Goal: Transaction & Acquisition: Purchase product/service

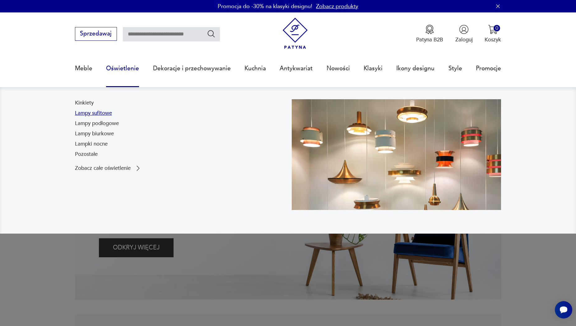
click at [99, 113] on link "Lampy sufitowe" at bounding box center [93, 112] width 37 height 7
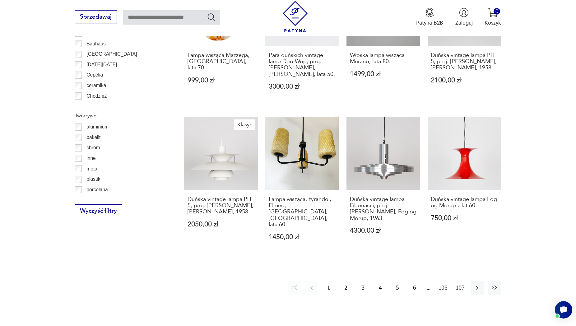
click at [344, 281] on button "2" at bounding box center [345, 287] width 13 height 13
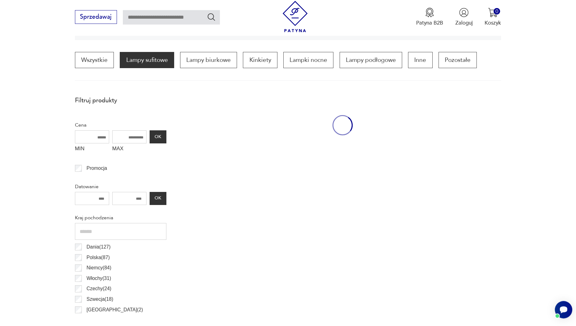
scroll to position [185, 0]
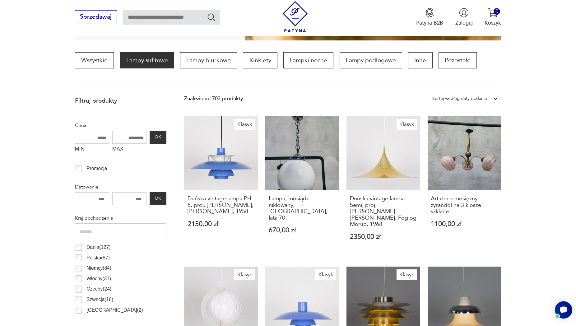
click at [472, 98] on div "Sortuj według daty dodania" at bounding box center [459, 99] width 54 height 8
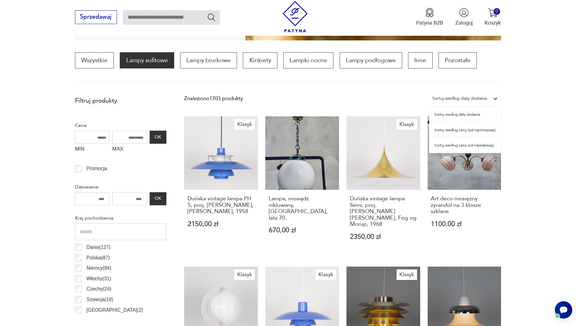
click at [467, 130] on div "Sortuj według ceny (od najmniejszej)" at bounding box center [465, 130] width 72 height 16
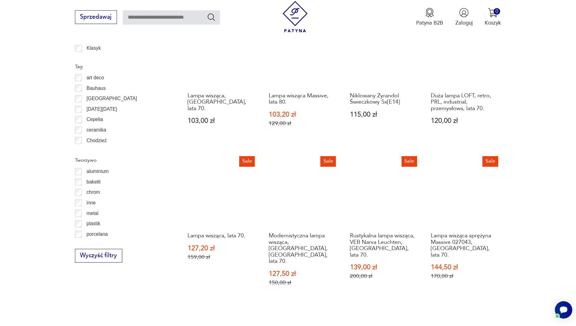
scroll to position [629, 0]
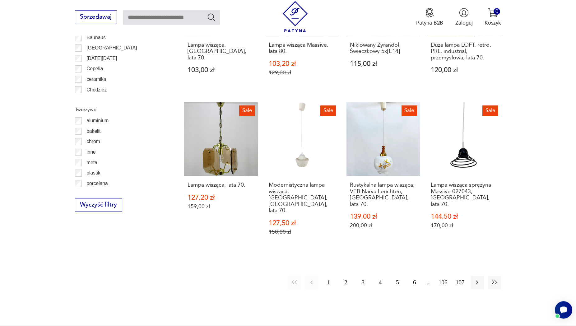
click at [350, 276] on button "2" at bounding box center [345, 282] width 13 height 13
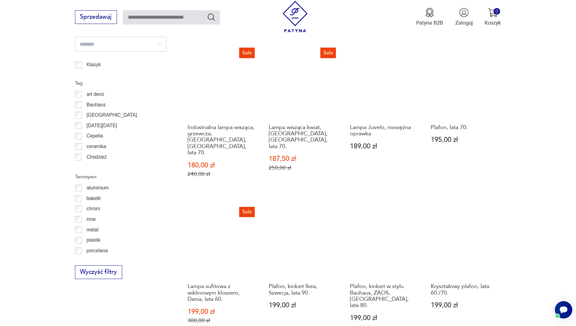
scroll to position [629, 0]
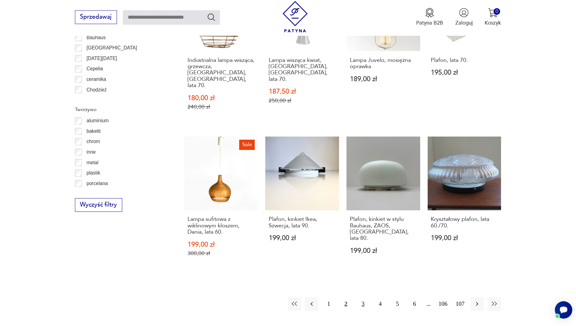
click at [363, 297] on button "3" at bounding box center [362, 303] width 13 height 13
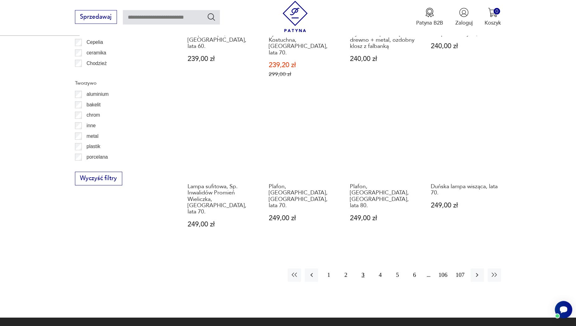
scroll to position [693, 0]
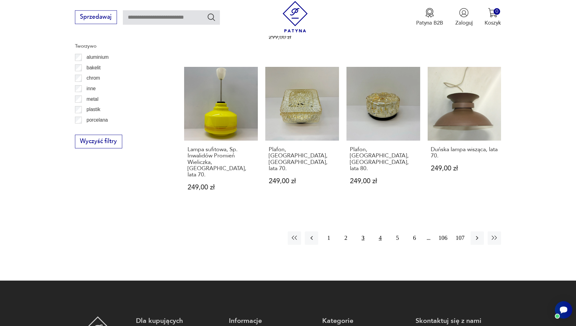
click at [379, 231] on button "4" at bounding box center [379, 237] width 13 height 13
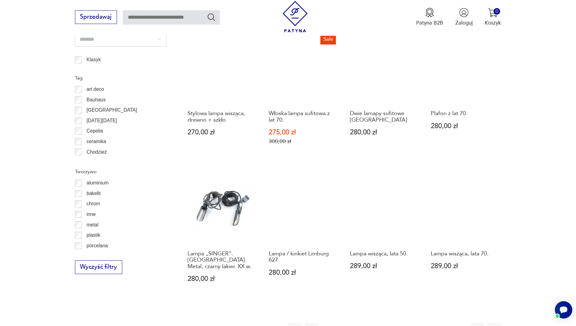
scroll to position [629, 0]
